Goal: Navigation & Orientation: Find specific page/section

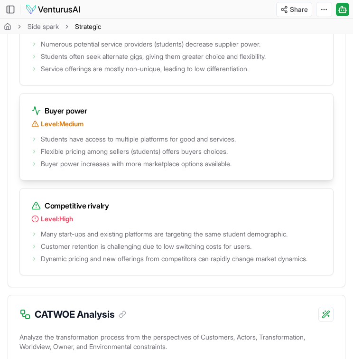
scroll to position [2087, 0]
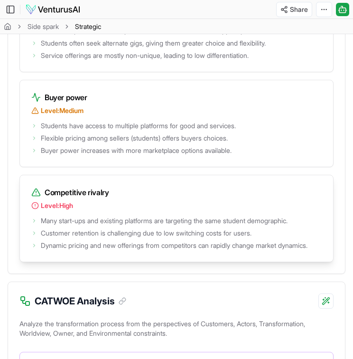
click at [68, 250] on span "Dynamic pricing and new offerings from competitors can rapidly change market dy…" at bounding box center [174, 245] width 267 height 9
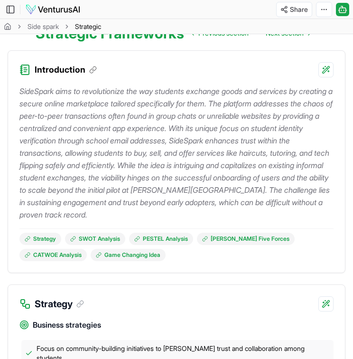
scroll to position [128, 0]
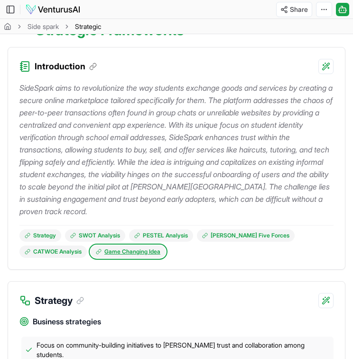
click at [139, 253] on link "Game Changing Idea" at bounding box center [128, 252] width 75 height 12
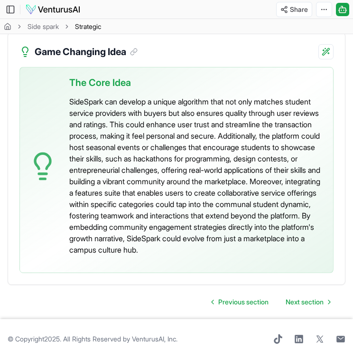
scroll to position [2994, 0]
click at [224, 298] on span "Previous section" at bounding box center [243, 301] width 50 height 9
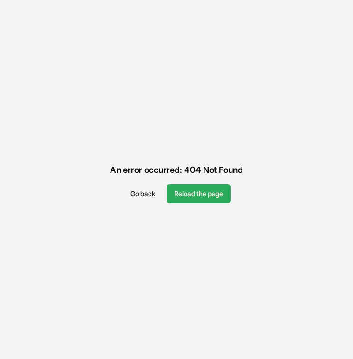
click at [195, 192] on button "Reload the page" at bounding box center [199, 193] width 64 height 19
